Goal: Task Accomplishment & Management: Manage account settings

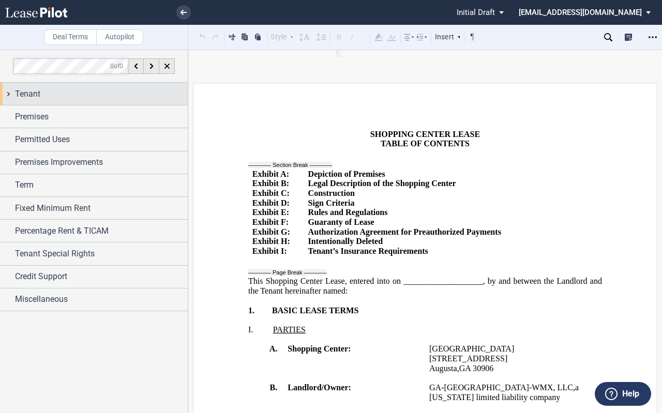
click at [12, 93] on div "Tenant" at bounding box center [94, 94] width 188 height 22
click at [8, 93] on div "Tenant" at bounding box center [94, 94] width 188 height 22
click at [9, 92] on div "Tenant" at bounding box center [94, 94] width 188 height 22
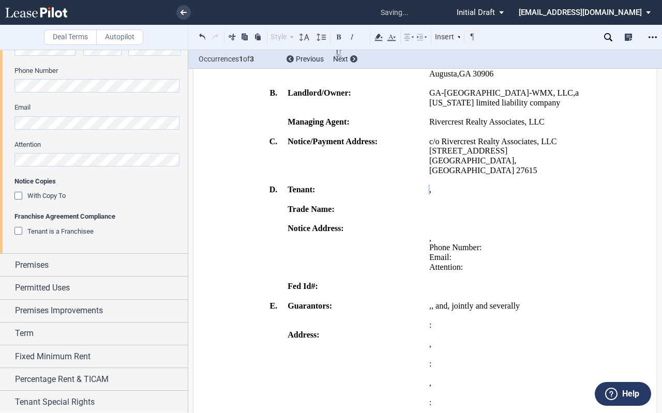
scroll to position [409, 0]
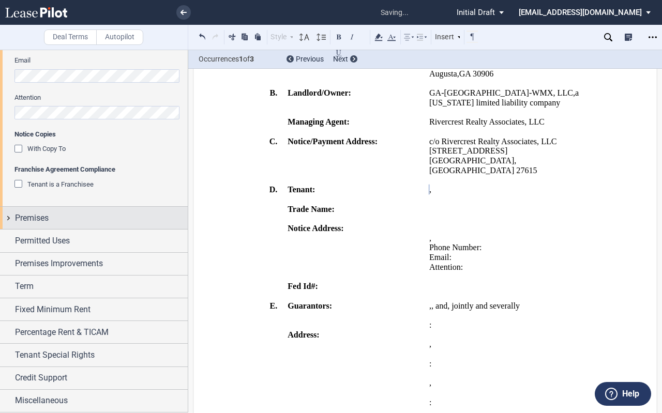
click at [11, 217] on div "Premises" at bounding box center [94, 218] width 188 height 22
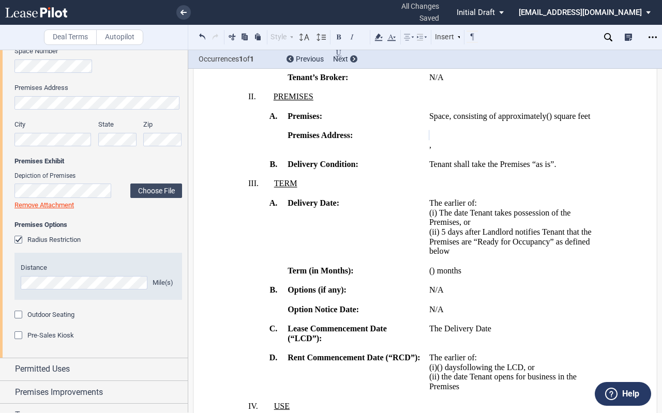
scroll to position [720, 0]
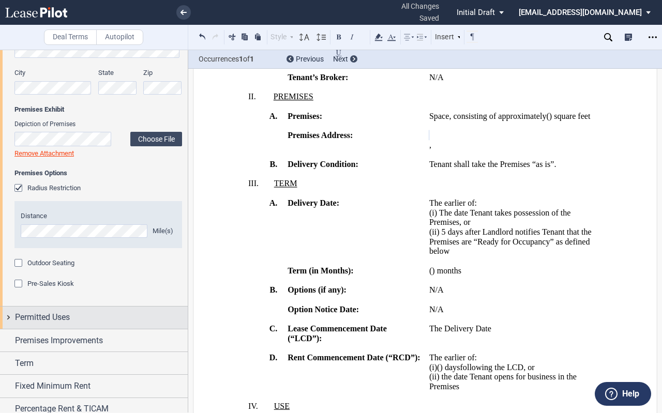
click at [8, 319] on div "Permitted Uses" at bounding box center [94, 318] width 188 height 22
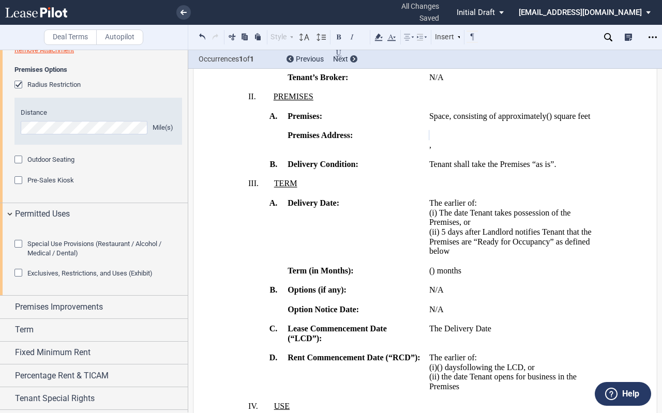
scroll to position [875, 0]
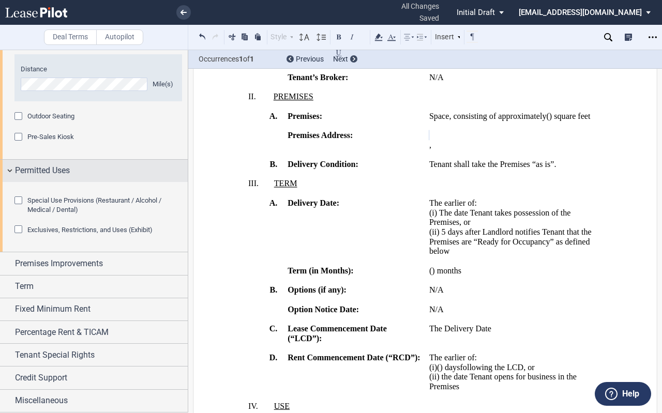
click at [11, 163] on div "Permitted Uses" at bounding box center [94, 171] width 188 height 22
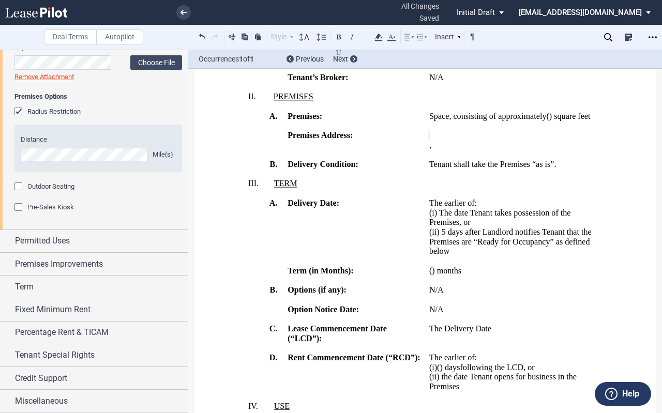
scroll to position [0, 0]
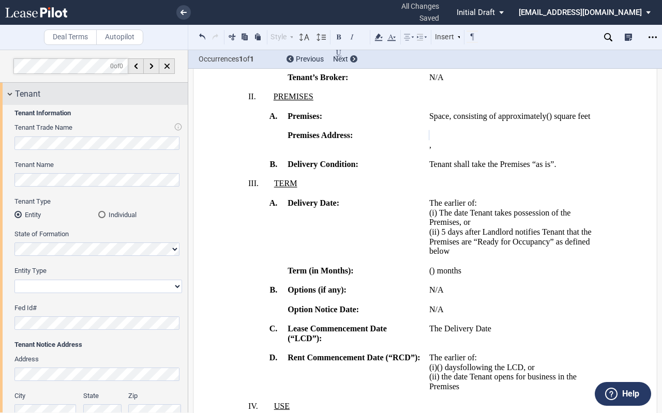
click at [9, 92] on div "Tenant" at bounding box center [94, 94] width 188 height 22
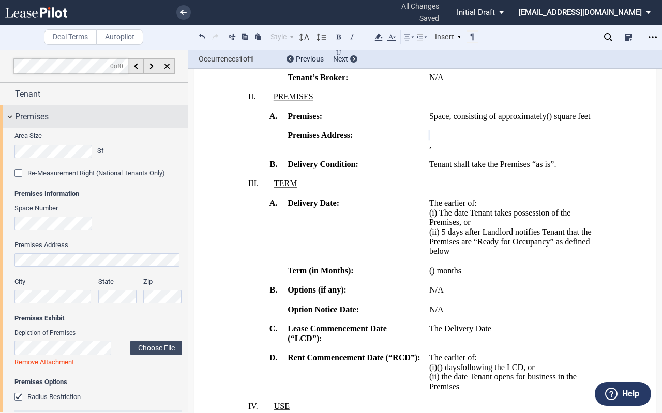
click at [11, 118] on div "Premises" at bounding box center [94, 117] width 188 height 22
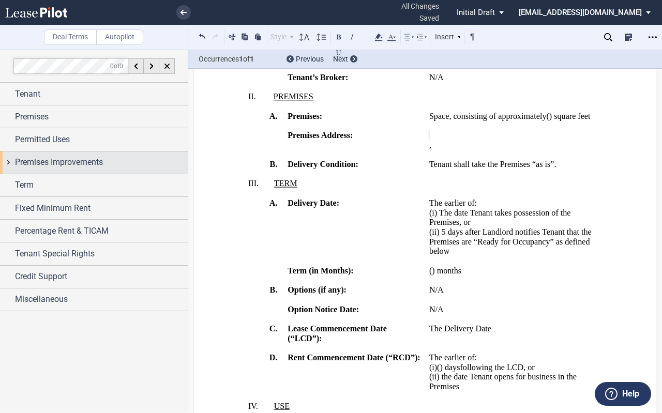
click at [9, 163] on div "Premises Improvements" at bounding box center [94, 163] width 188 height 22
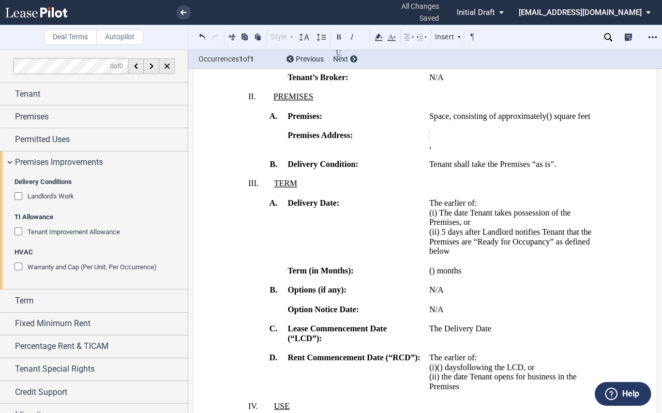
click at [18, 231] on div "Tenant Improvement Allowance" at bounding box center [19, 233] width 10 height 10
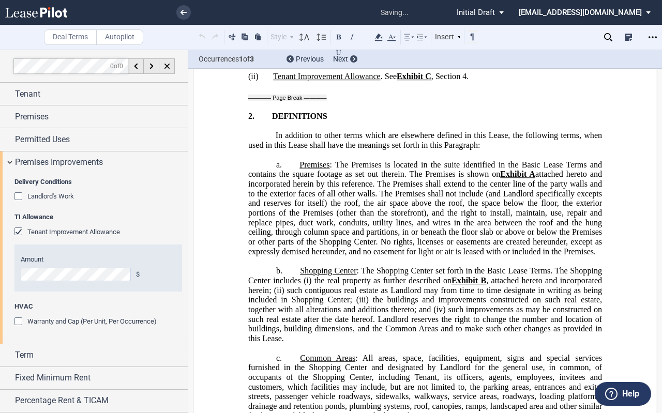
scroll to position [18955, 0]
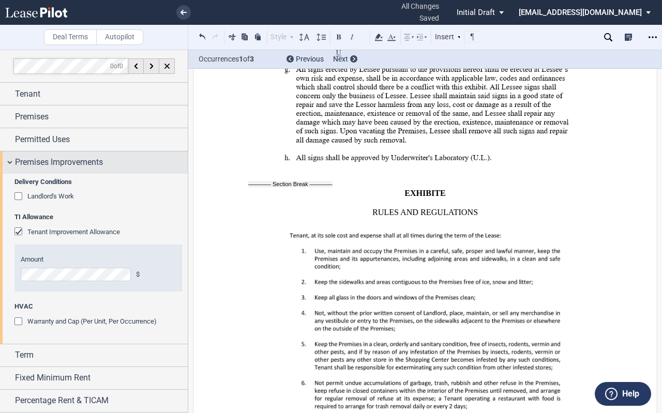
click at [9, 161] on div "Premises Improvements" at bounding box center [94, 163] width 188 height 22
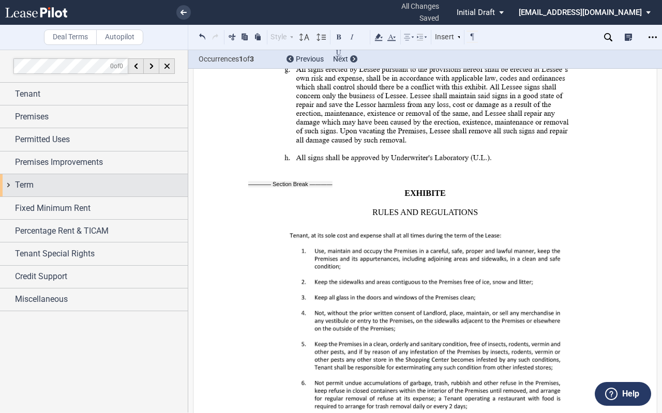
click at [10, 186] on div "Term" at bounding box center [94, 185] width 188 height 22
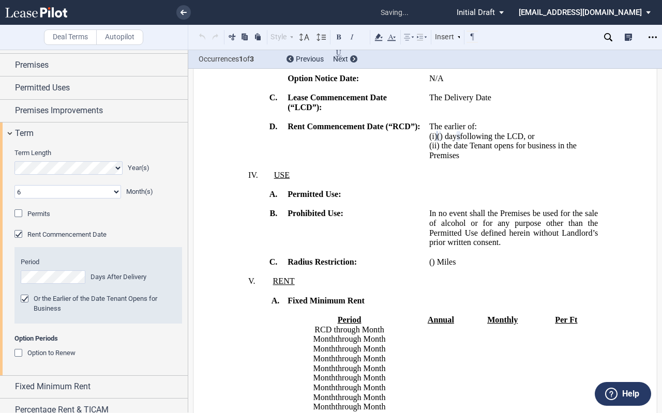
scroll to position [909, 0]
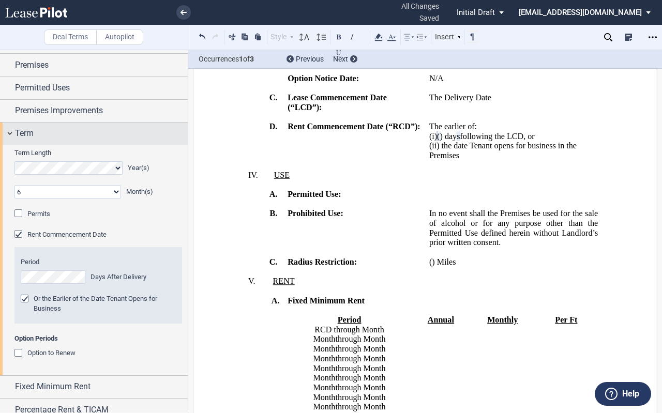
click at [11, 134] on div "Term" at bounding box center [94, 134] width 188 height 22
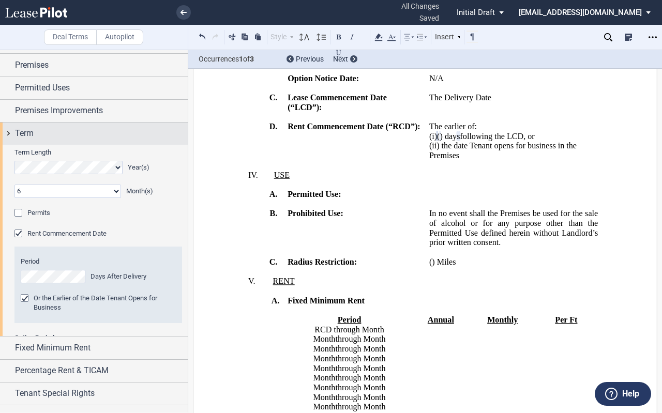
scroll to position [0, 0]
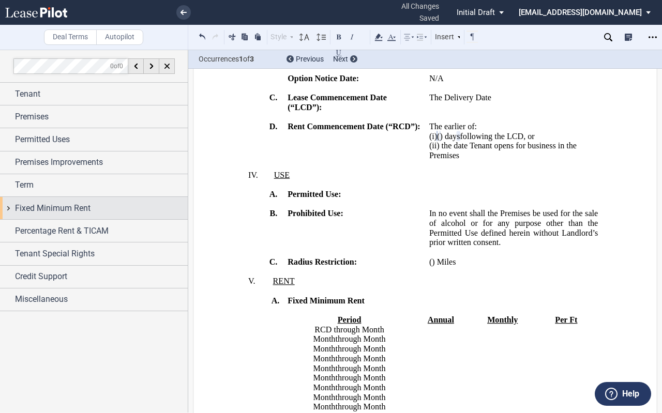
click at [7, 208] on div "Fixed Minimum Rent" at bounding box center [94, 208] width 188 height 22
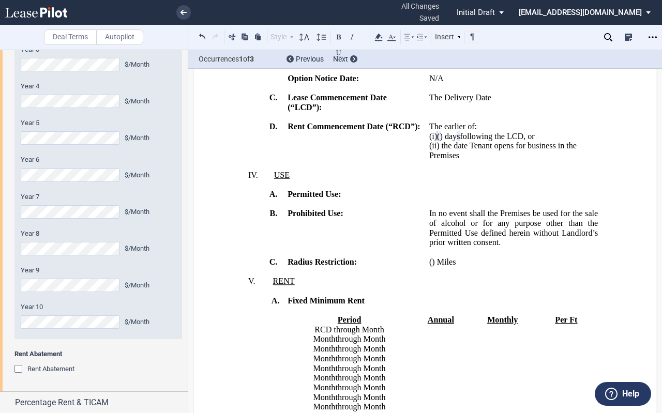
scroll to position [103, 0]
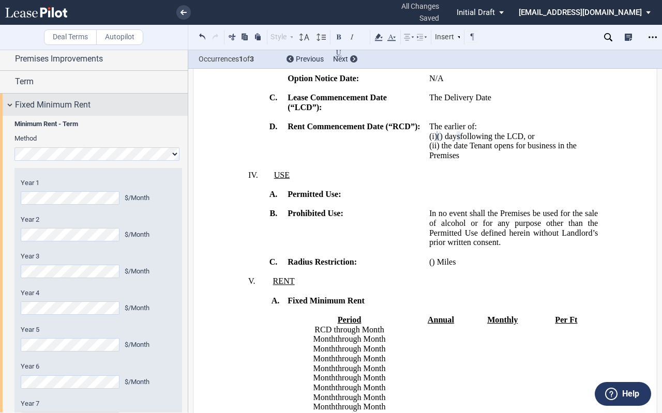
click at [9, 103] on div "Fixed Minimum Rent" at bounding box center [94, 105] width 188 height 22
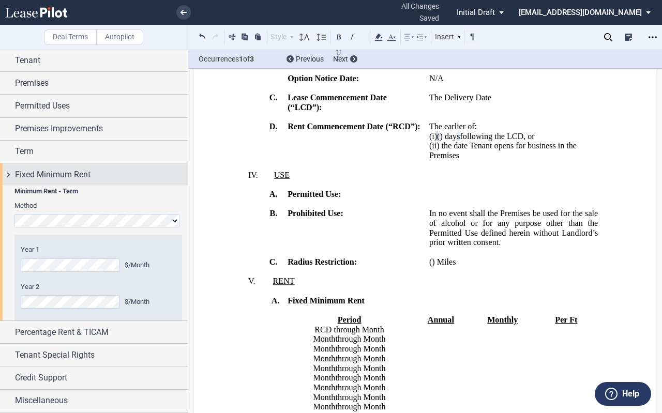
scroll to position [0, 0]
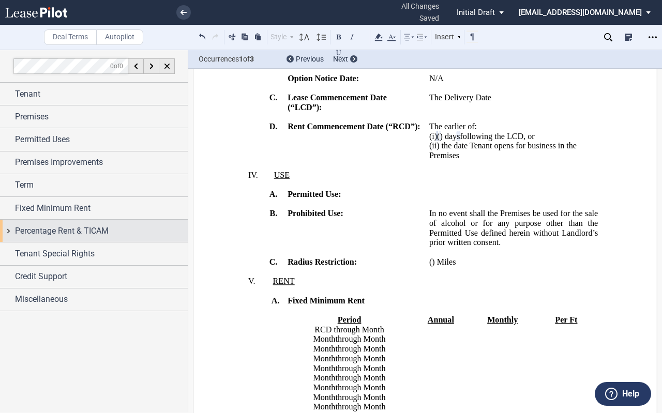
click at [7, 233] on div "Percentage Rent & TICAM" at bounding box center [94, 231] width 188 height 22
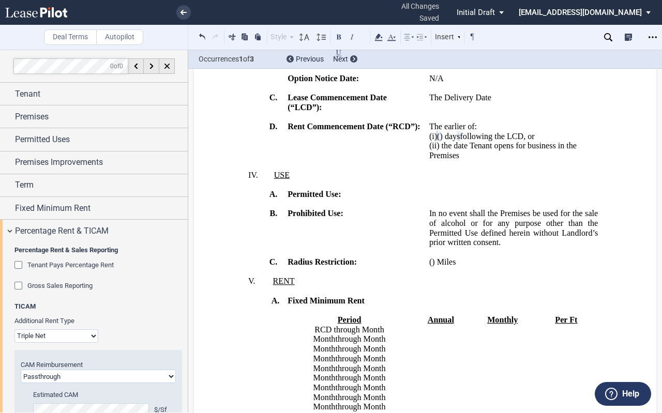
click at [19, 286] on div "Gross Sales Reporting" at bounding box center [19, 287] width 10 height 10
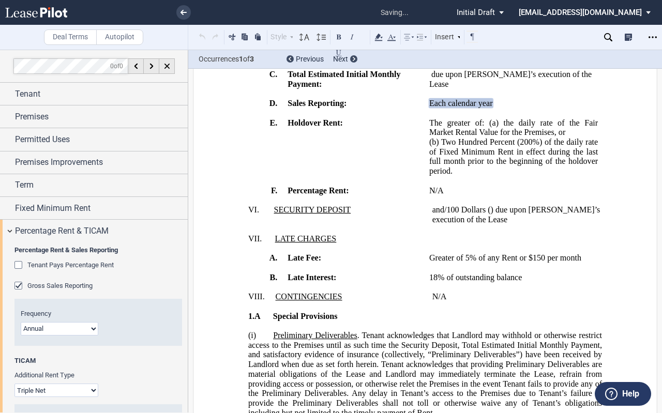
scroll to position [1381, 0]
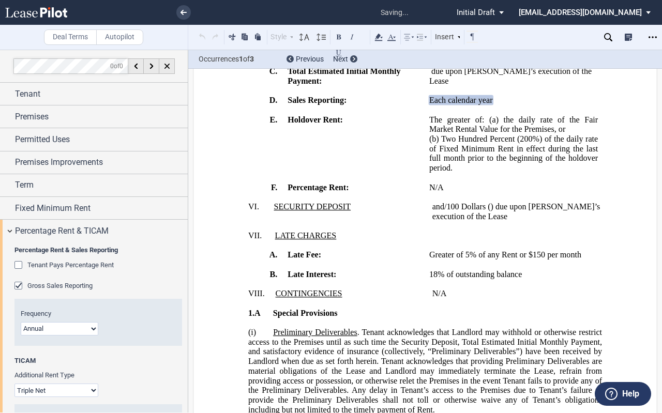
click at [93, 328] on select "Monthly Quarterly Annual" at bounding box center [60, 328] width 78 height 13
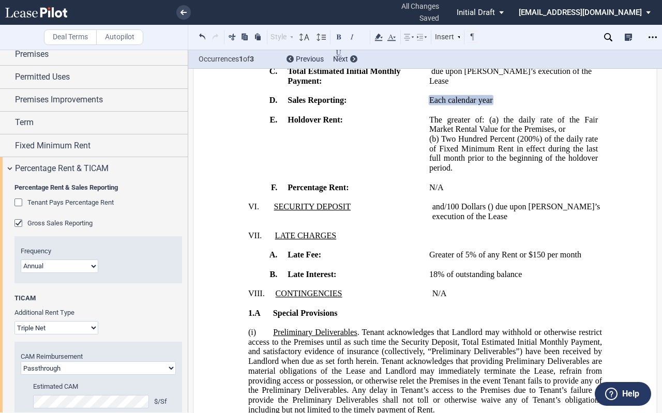
scroll to position [11, 0]
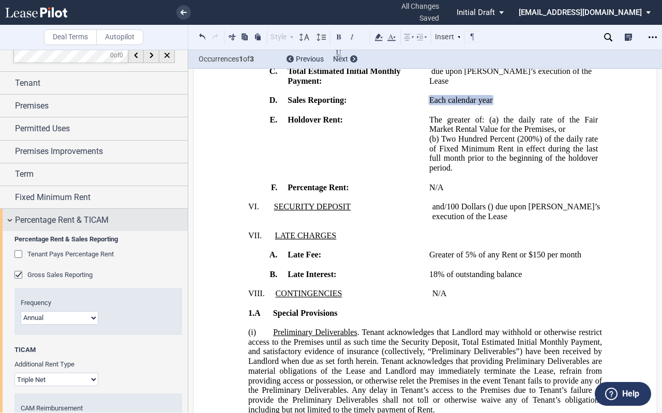
click at [8, 218] on div "Percentage Rent & TICAM" at bounding box center [94, 220] width 188 height 22
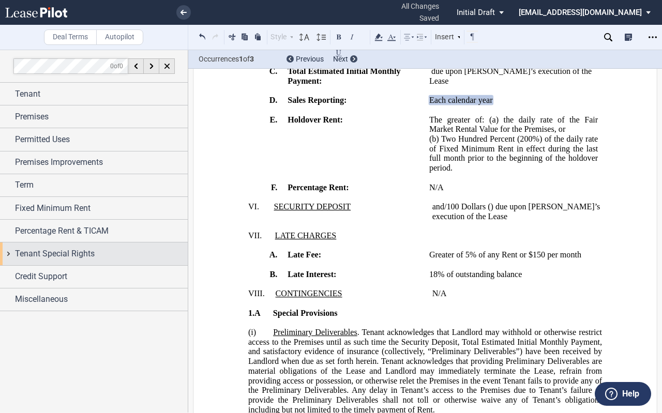
click at [7, 254] on div "Tenant Special Rights" at bounding box center [94, 254] width 188 height 22
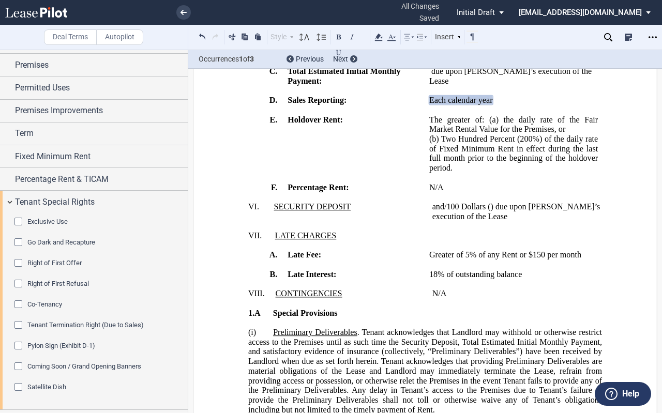
scroll to position [95, 0]
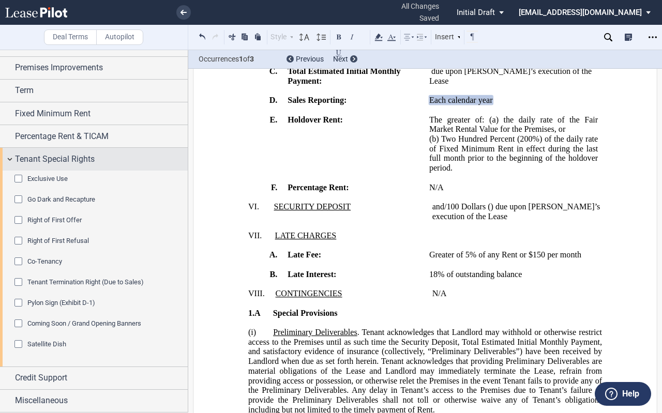
click at [10, 159] on div "Tenant Special Rights" at bounding box center [94, 159] width 188 height 22
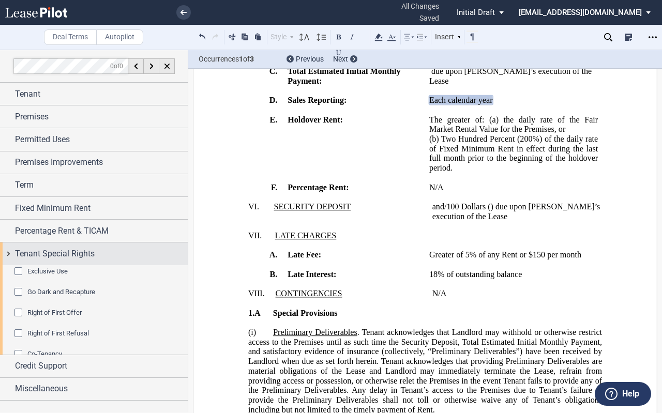
scroll to position [0, 0]
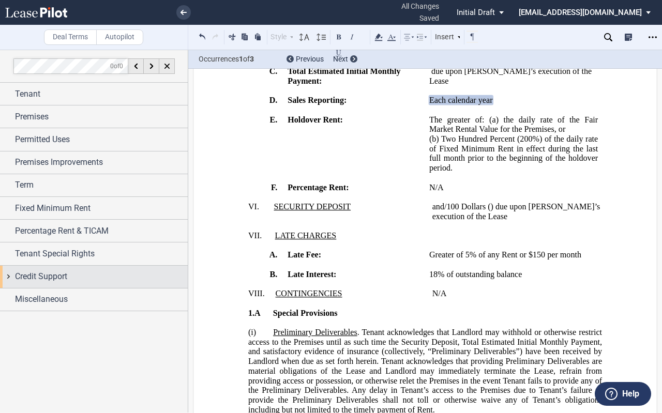
click at [9, 278] on div "Credit Support" at bounding box center [94, 277] width 188 height 22
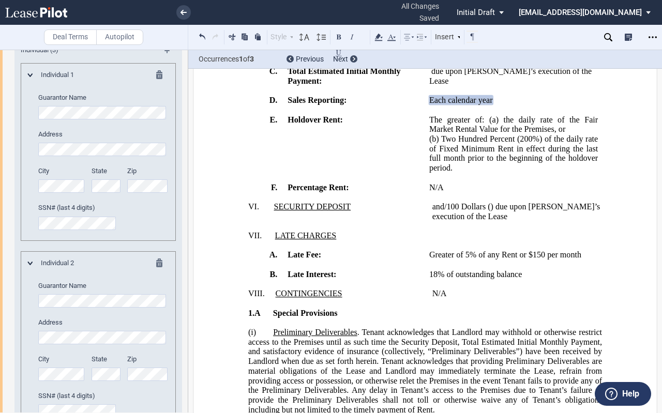
scroll to position [87, 0]
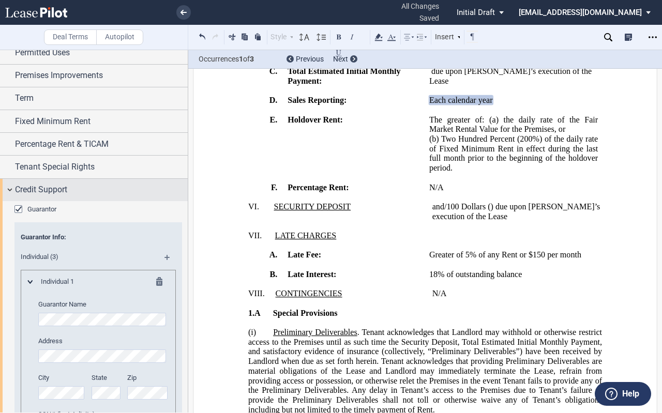
click at [8, 189] on div "Credit Support" at bounding box center [94, 190] width 188 height 22
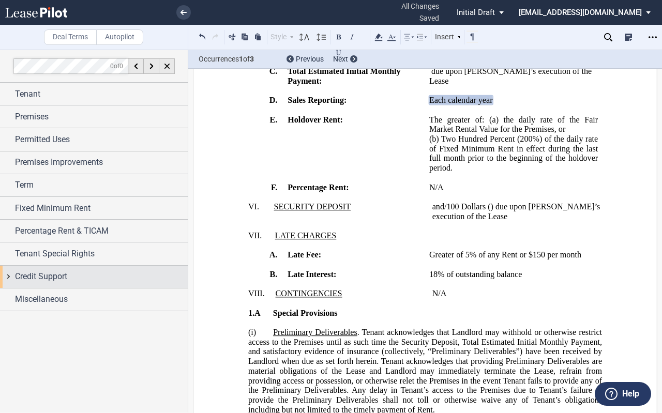
scroll to position [0, 0]
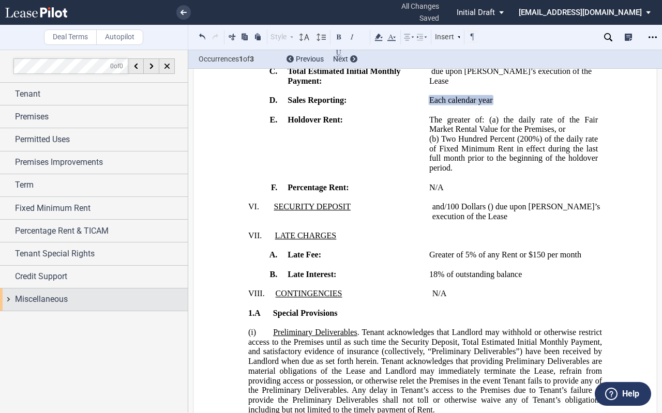
click at [6, 298] on div "Miscellaneous" at bounding box center [94, 300] width 188 height 22
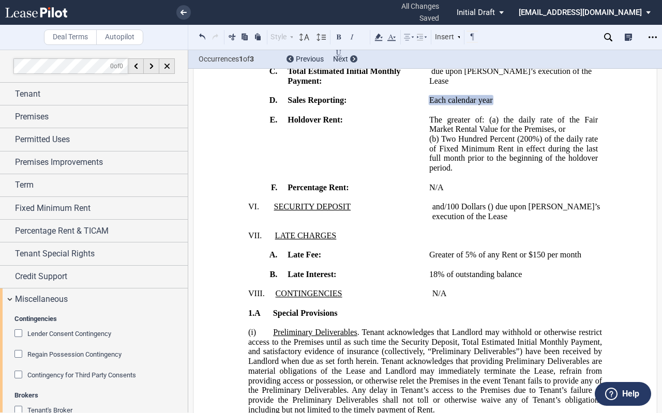
scroll to position [103, 0]
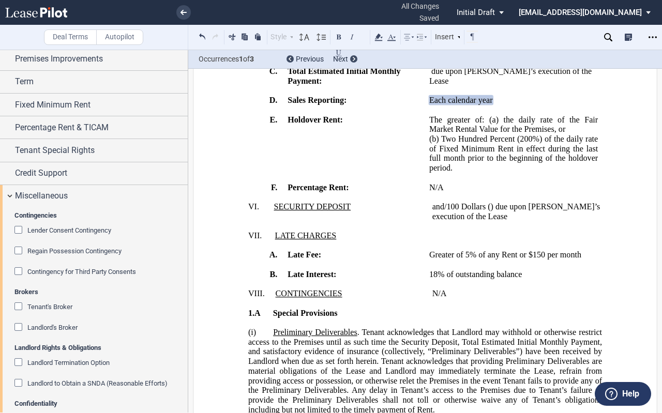
click at [19, 251] on div "Regain Possession Contingency" at bounding box center [19, 252] width 10 height 10
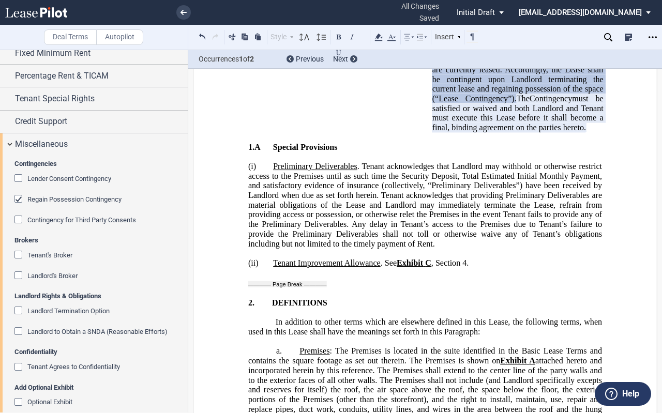
scroll to position [168, 0]
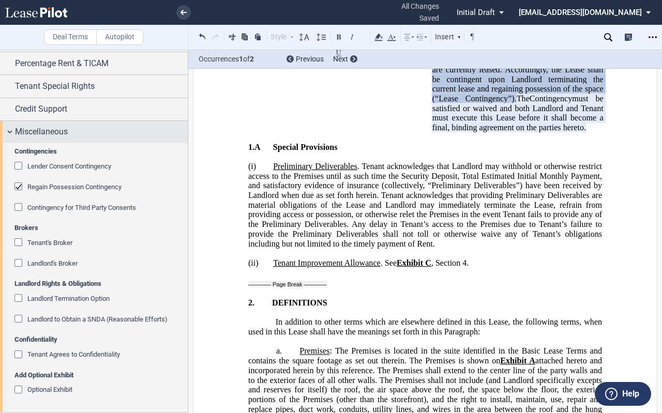
click at [9, 132] on div "Miscellaneous" at bounding box center [94, 132] width 188 height 22
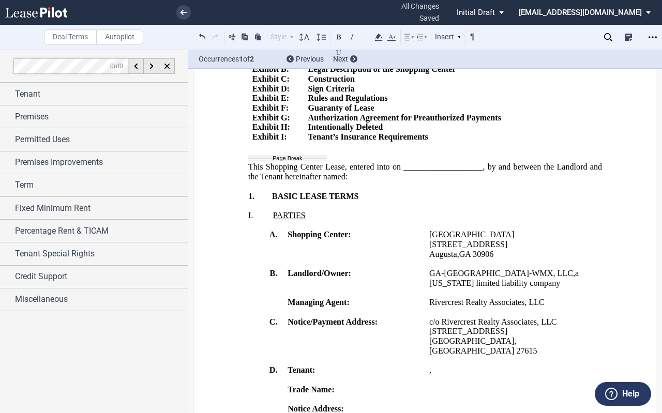
scroll to position [0, 0]
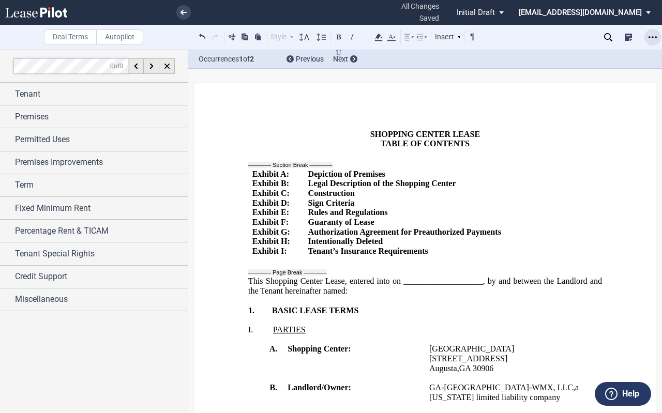
click at [650, 35] on icon "Open Lease options menu" at bounding box center [653, 37] width 8 height 8
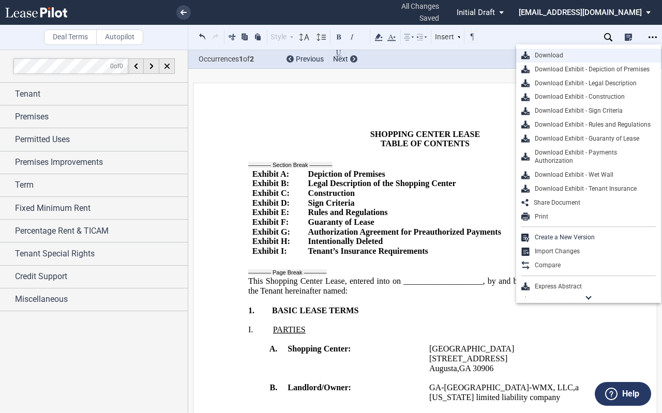
click at [542, 55] on div "Download" at bounding box center [593, 55] width 126 height 9
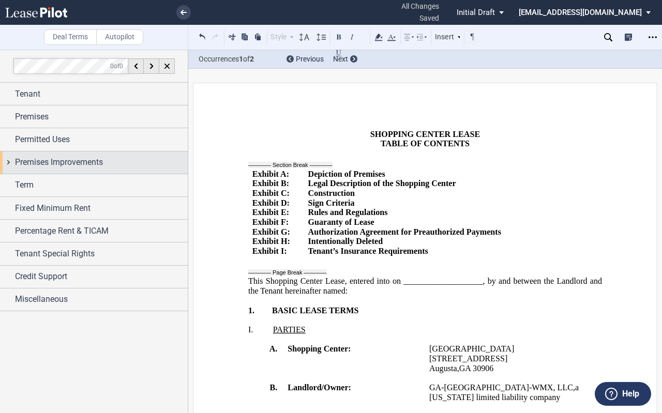
click at [9, 163] on div "Premises Improvements" at bounding box center [94, 163] width 188 height 22
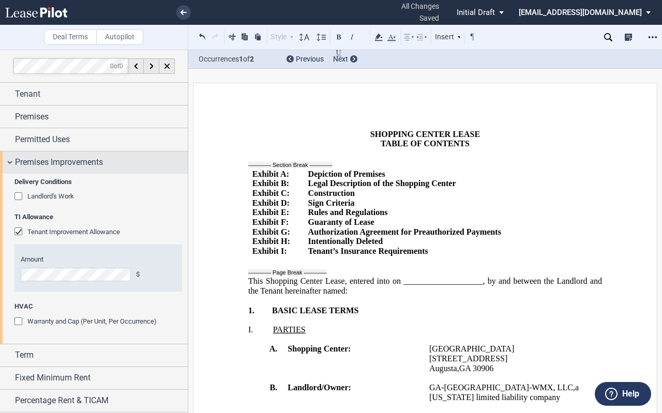
click at [9, 163] on div "Premises Improvements" at bounding box center [94, 163] width 188 height 22
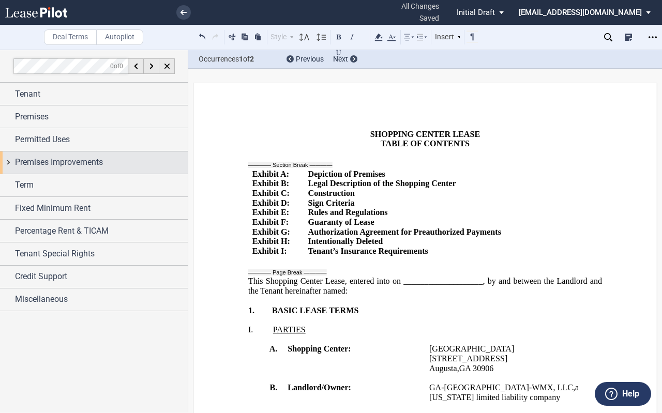
click at [8, 162] on div "Premises Improvements" at bounding box center [94, 163] width 188 height 22
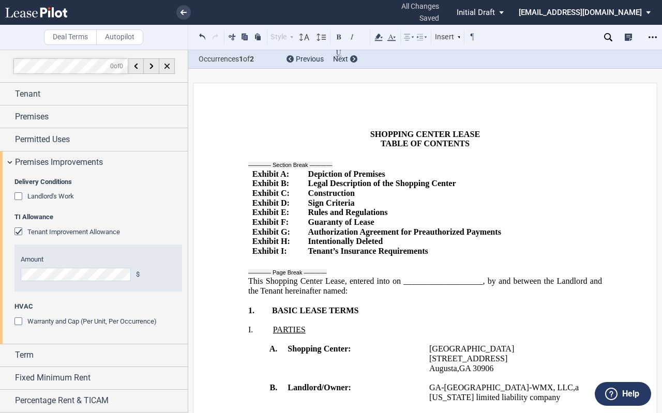
scroll to position [69, 0]
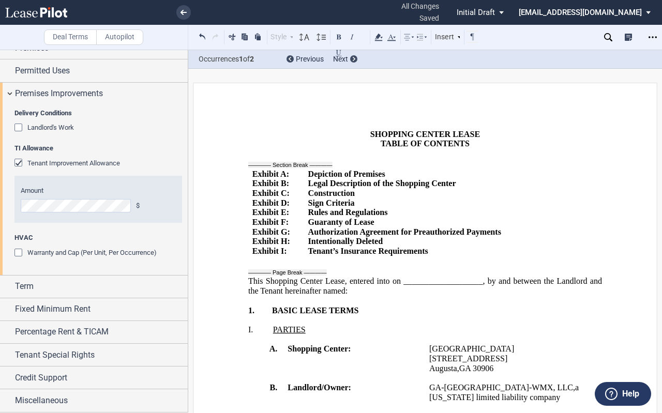
click at [590, 11] on md-select "[EMAIL_ADDRESS][DOMAIN_NAME] Settings Sign Out" at bounding box center [589, 11] width 142 height 23
click at [556, 44] on div "Sign Out" at bounding box center [549, 44] width 27 height 10
